Goal: Task Accomplishment & Management: Complete application form

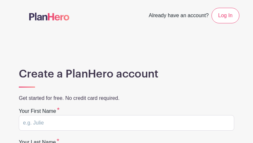
type input "stNFdYcQH"
type input "waroFUgs"
type input "abj@jnasecurity.com"
